Goal: Information Seeking & Learning: Learn about a topic

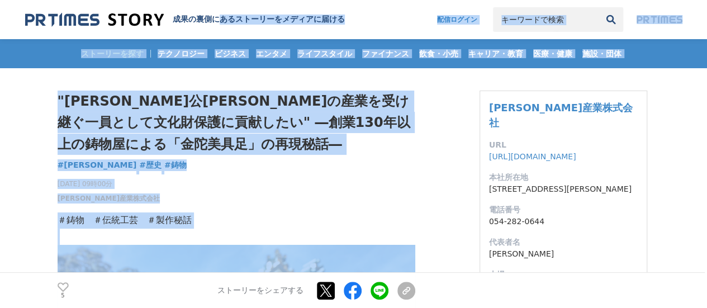
drag, startPoint x: 73, startPoint y: 75, endPoint x: 217, endPoint y: -36, distance: 182.0
click at [317, 141] on h1 ""[PERSON_NAME]公[PERSON_NAME]の産業を受け継ぐ一員として文化財保護に貢献したい" ―創業130年以上の鋳物屋による「金陀美具足」の再…" at bounding box center [237, 123] width 358 height 64
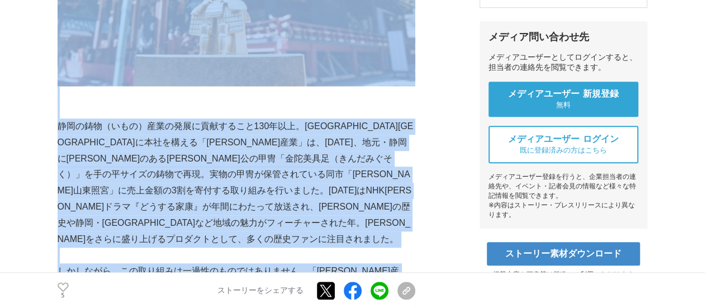
scroll to position [402, 0]
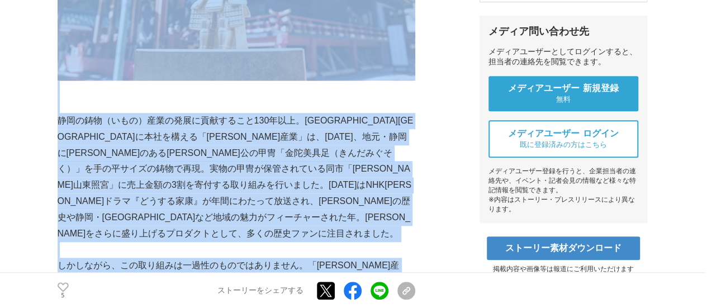
click at [61, 120] on p "静岡の鋳物（いもの）産業の発展に貢献すること130年以上。[GEOGRAPHIC_DATA][GEOGRAPHIC_DATA]に本社を構える「[PERSON_…" at bounding box center [237, 177] width 358 height 129
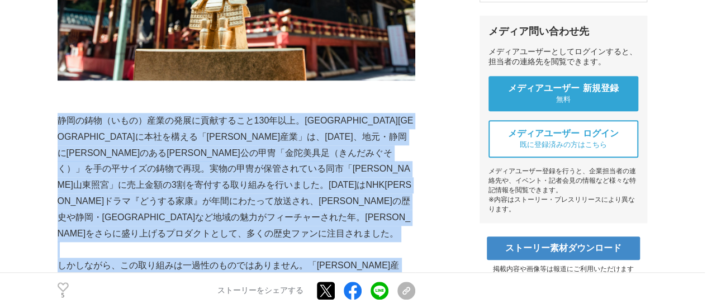
drag, startPoint x: 61, startPoint y: 120, endPoint x: 257, endPoint y: 267, distance: 245.1
click at [284, 258] on p "しかしながら、この取り組みは一過性のものではありません。「[PERSON_NAME]産業」がこのプロジェクトに取り組んだ理由は、文化財保護に貢献するためでした…" at bounding box center [237, 290] width 358 height 64
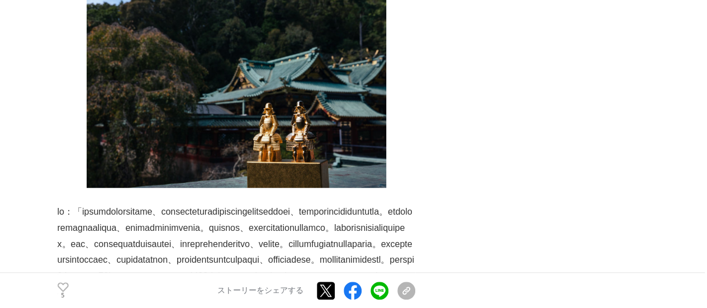
scroll to position [2414, 0]
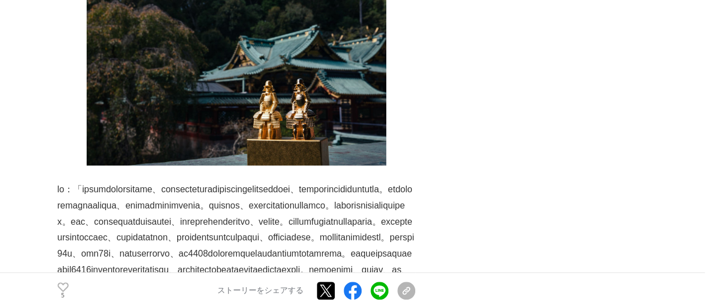
click at [58, 182] on p at bounding box center [237, 238] width 358 height 113
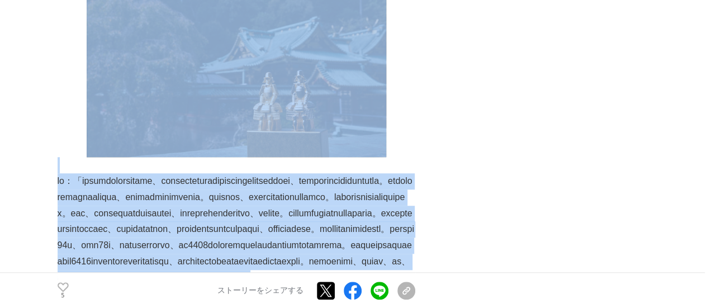
scroll to position [2355, 0]
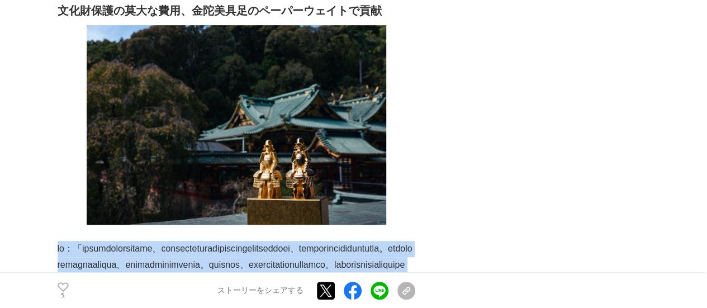
drag, startPoint x: 250, startPoint y: 167, endPoint x: 58, endPoint y: 203, distance: 195.7
click at [58, 203] on div "＃鋳物　＃伝統工芸　＃製作秘話 　静岡の鋳物（いもの）産業の発展に貢献すること130年以上。[GEOGRAPHIC_DATA][GEOGRAPHIC_DATA…" at bounding box center [237, 23] width 358 height 4354
copy div "lo：「ipsumdolorsitame、consecteturadipiscingelitseddoei、temporincididuntutla。etdo…"
